Goal: Book appointment/travel/reservation

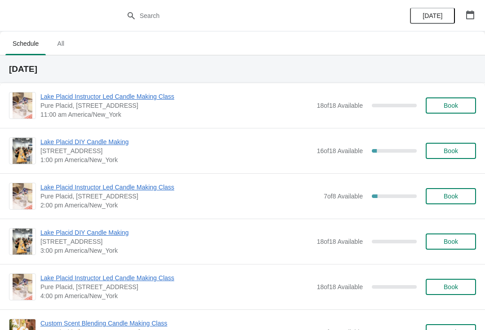
click at [159, 187] on span "Lake Placid Instructor Led Candle Making Class" at bounding box center [179, 187] width 279 height 9
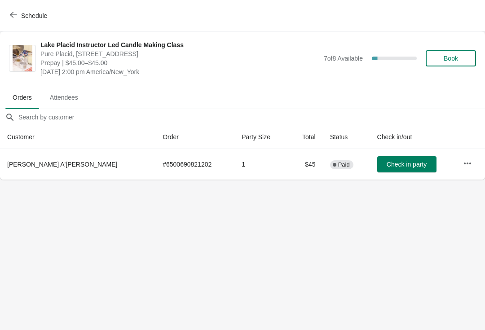
click at [9, 13] on button "Schedule" at bounding box center [29, 16] width 50 height 16
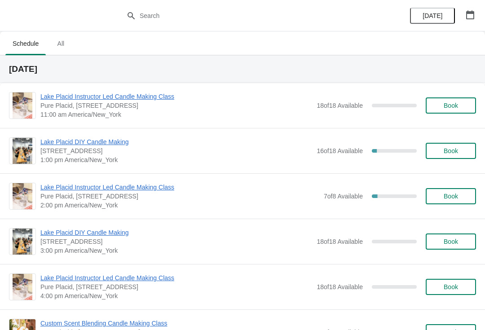
click at [118, 139] on span "Lake Placid DIY Candle Making" at bounding box center [176, 141] width 272 height 9
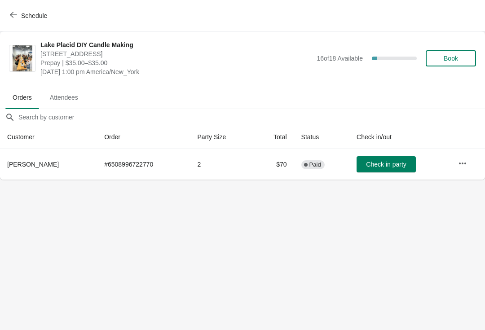
click at [15, 15] on icon "button" at bounding box center [13, 15] width 7 height 6
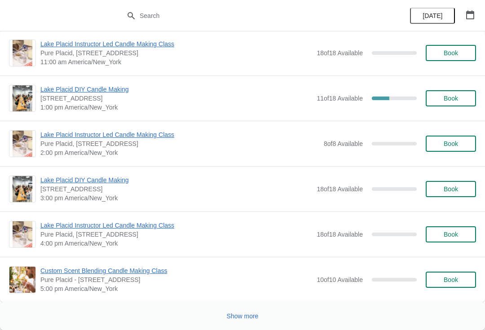
scroll to position [1832, 0]
click at [123, 88] on span "Lake Placid DIY Candle Making" at bounding box center [176, 89] width 272 height 9
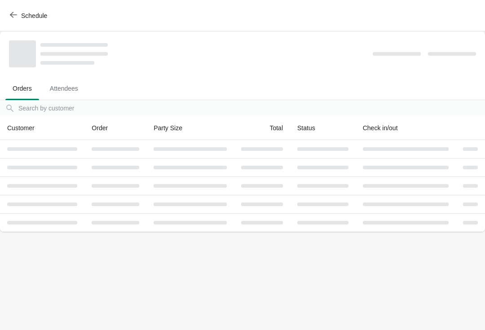
scroll to position [0, 0]
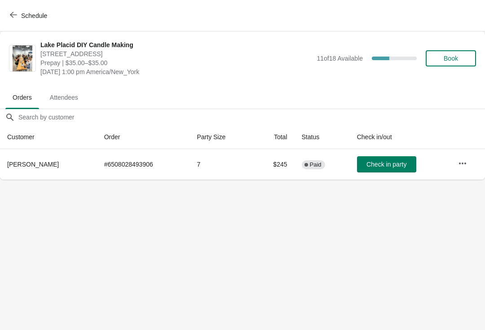
click at [13, 13] on icon "button" at bounding box center [13, 14] width 7 height 7
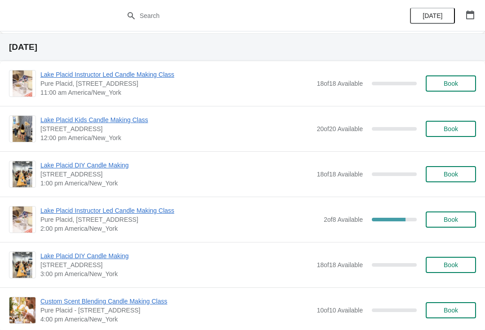
scroll to position [321, 0]
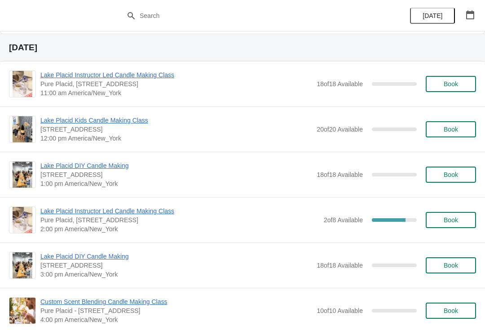
click at [172, 211] on span "Lake Placid Instructor Led Candle Making Class" at bounding box center [179, 211] width 279 height 9
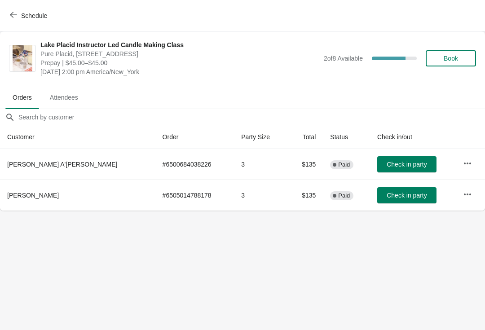
click at [13, 15] on icon "button" at bounding box center [13, 14] width 7 height 7
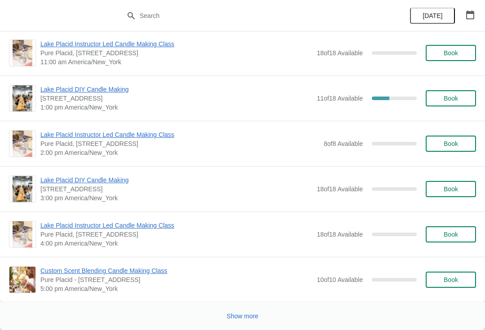
scroll to position [1832, 0]
click at [248, 310] on button "Show more" at bounding box center [242, 316] width 39 height 16
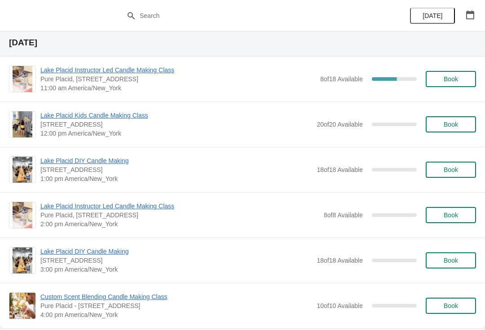
scroll to position [2073, 0]
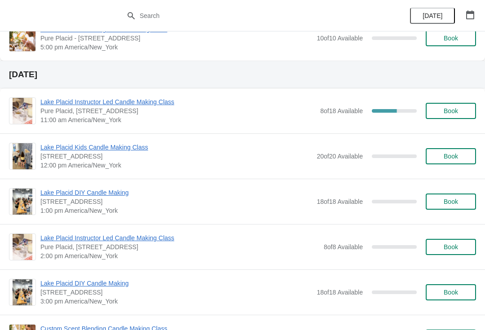
click at [167, 102] on span "Lake Placid Instructor Led Candle Making Class" at bounding box center [177, 101] width 275 height 9
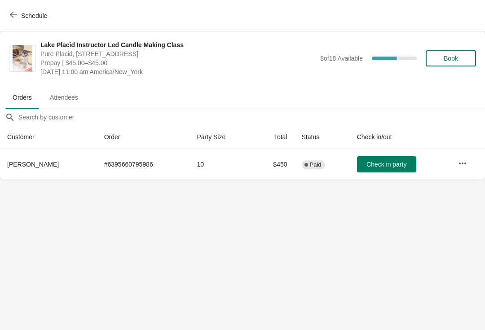
click at [2, 15] on div "Schedule" at bounding box center [242, 15] width 485 height 31
click at [14, 11] on button "Schedule" at bounding box center [29, 16] width 50 height 16
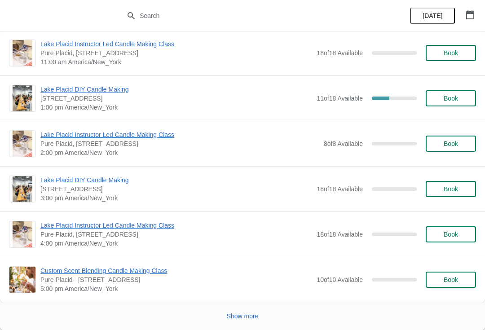
scroll to position [1832, 0]
click at [249, 316] on span "Show more" at bounding box center [243, 316] width 32 height 7
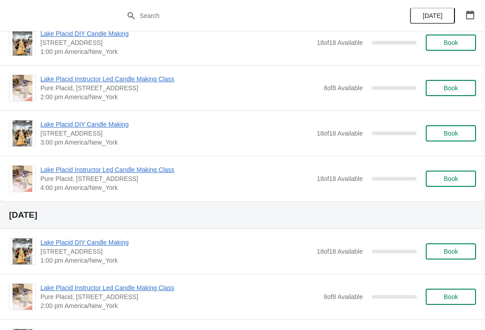
scroll to position [2832, 0]
